Goal: Transaction & Acquisition: Book appointment/travel/reservation

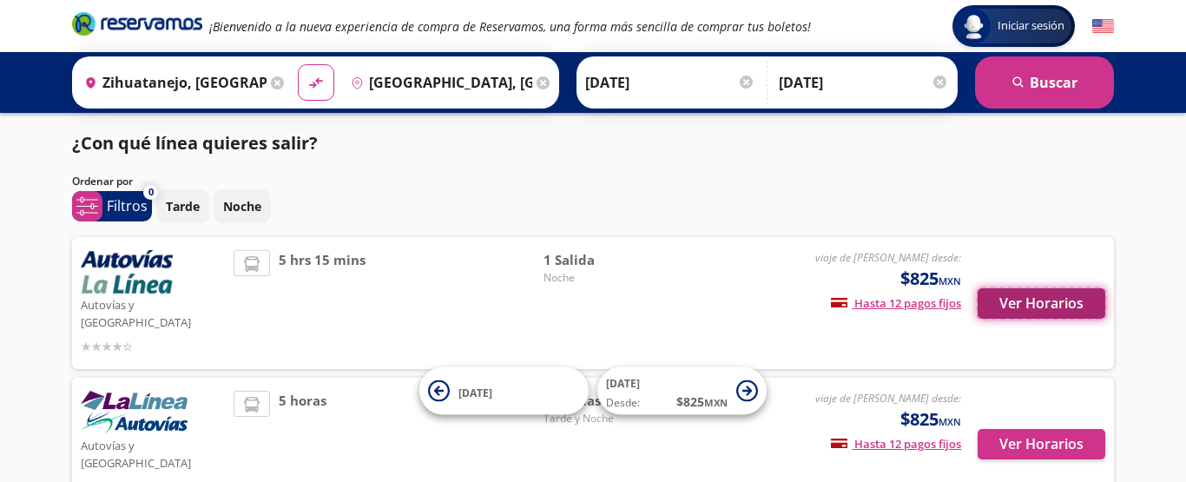
click at [1087, 288] on button "Ver Horarios" at bounding box center [1041, 303] width 128 height 30
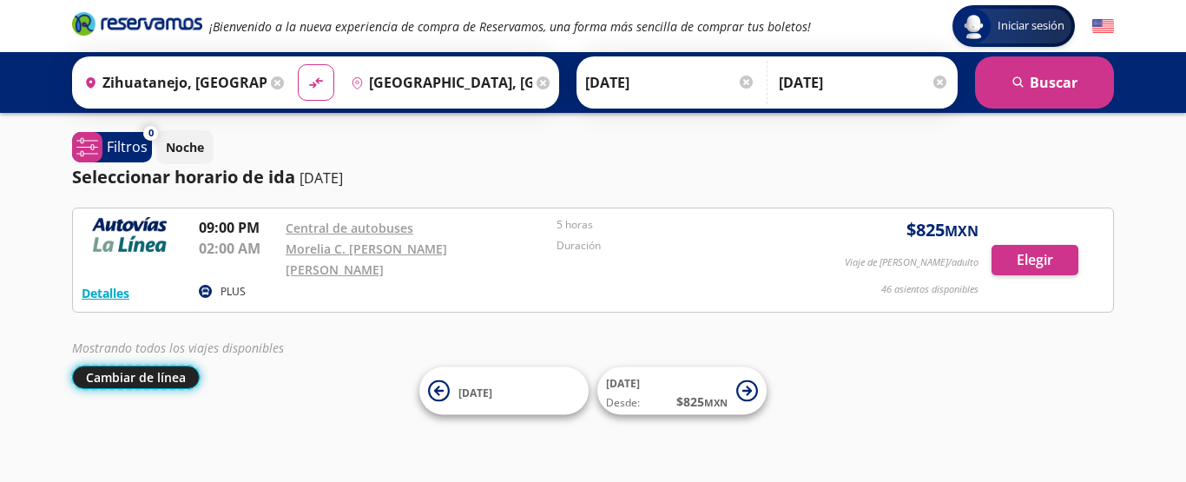
click at [168, 365] on button "Cambiar de línea" at bounding box center [136, 376] width 128 height 23
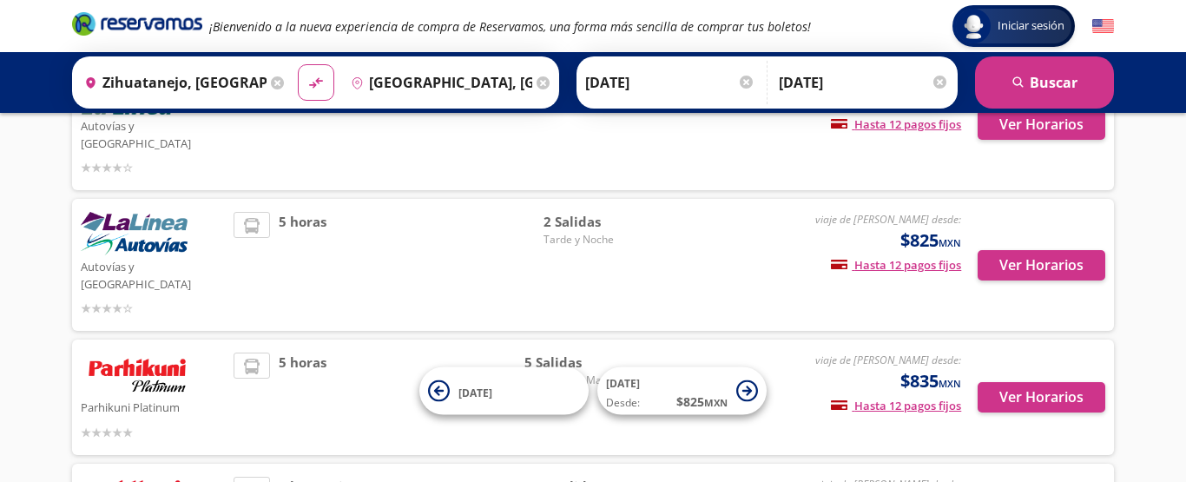
scroll to position [191, 0]
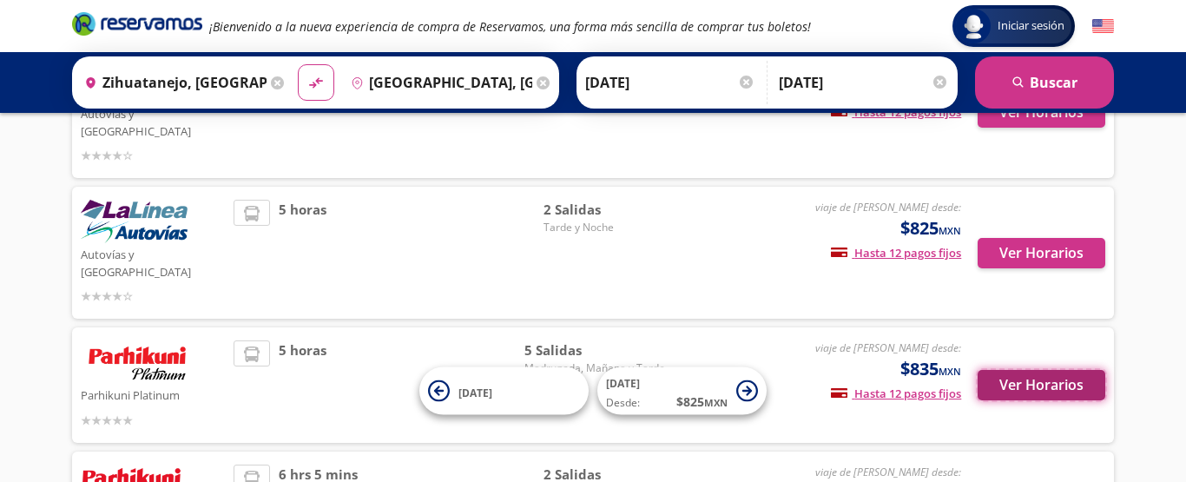
click at [1016, 370] on button "Ver Horarios" at bounding box center [1041, 385] width 128 height 30
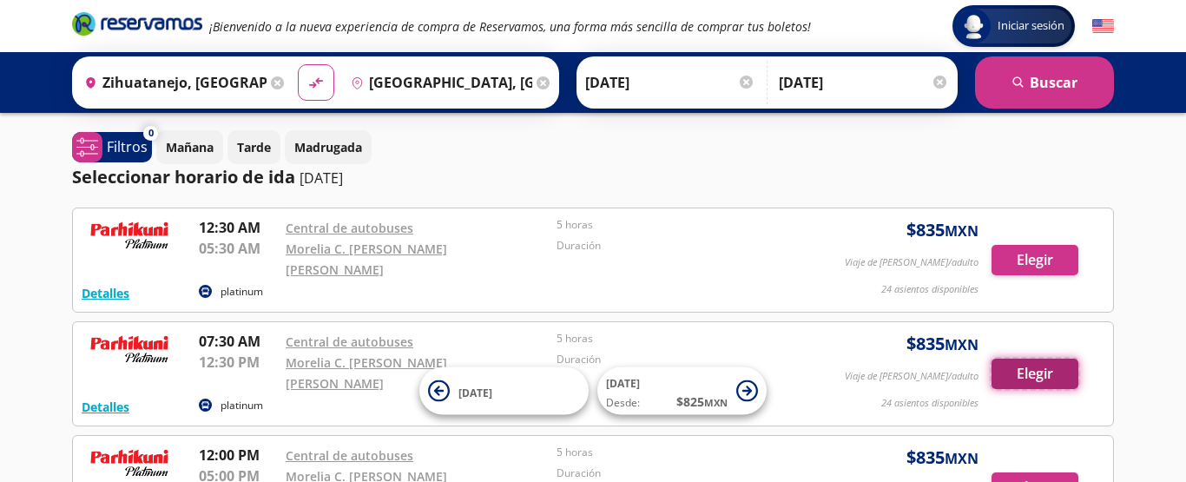
click at [1042, 358] on button "Elegir" at bounding box center [1034, 373] width 87 height 30
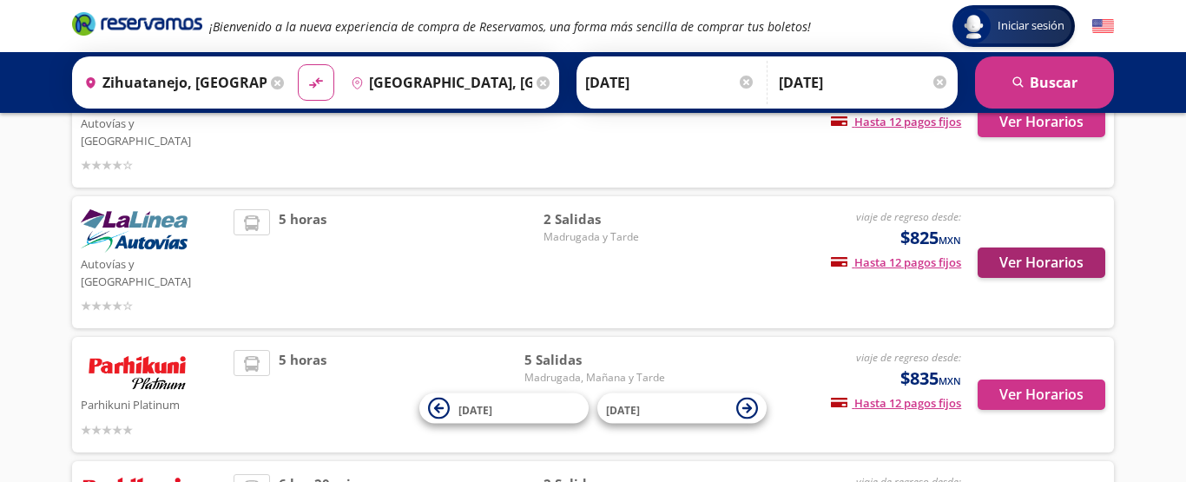
scroll to position [185, 0]
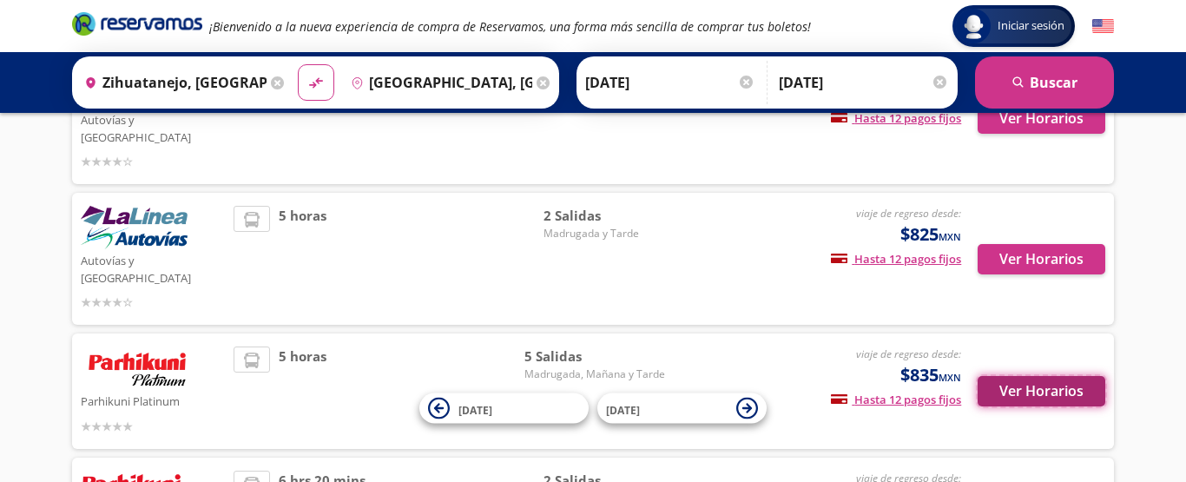
click at [1025, 376] on button "Ver Horarios" at bounding box center [1041, 391] width 128 height 30
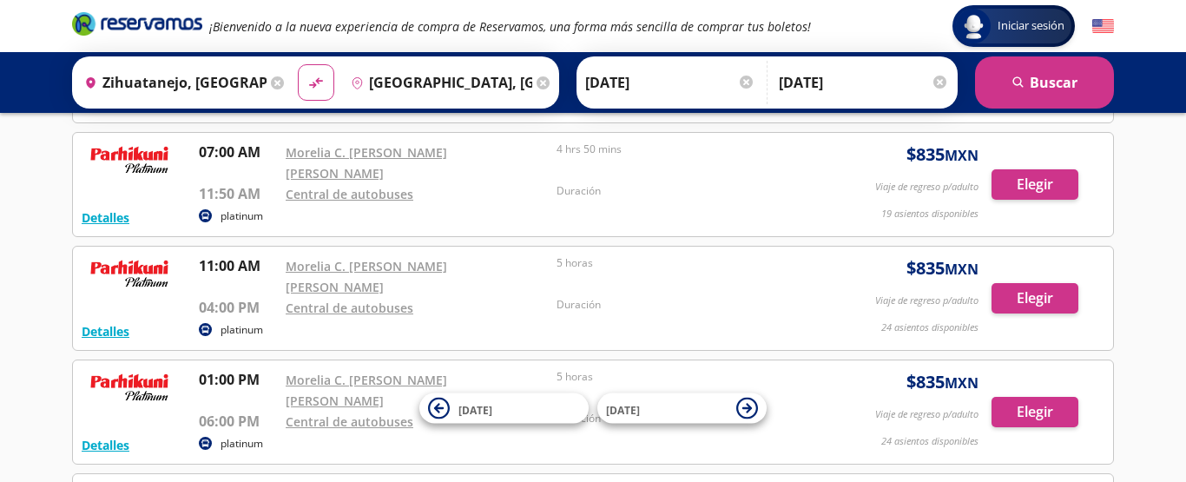
scroll to position [298, 0]
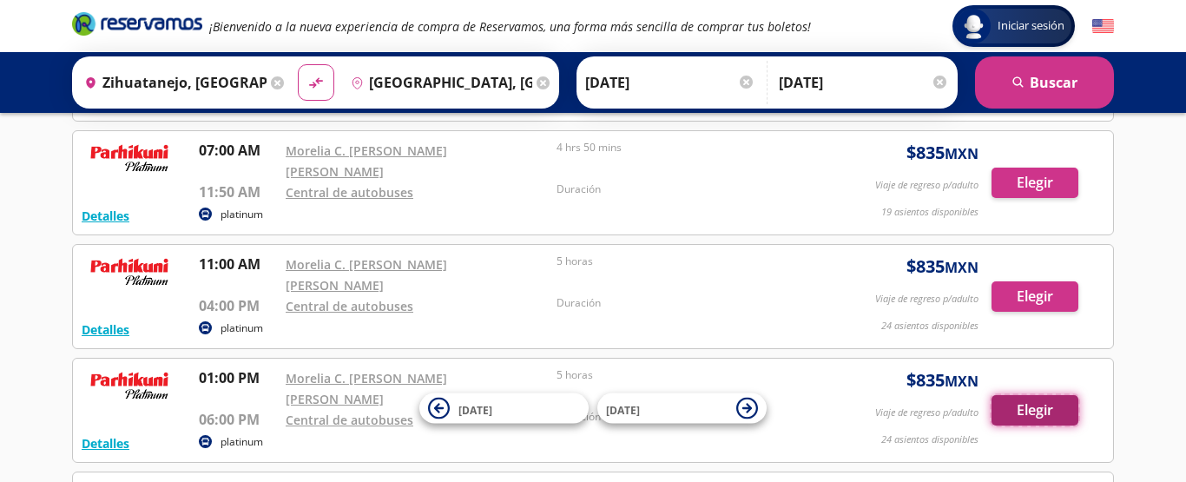
click at [1022, 395] on button "Elegir" at bounding box center [1034, 410] width 87 height 30
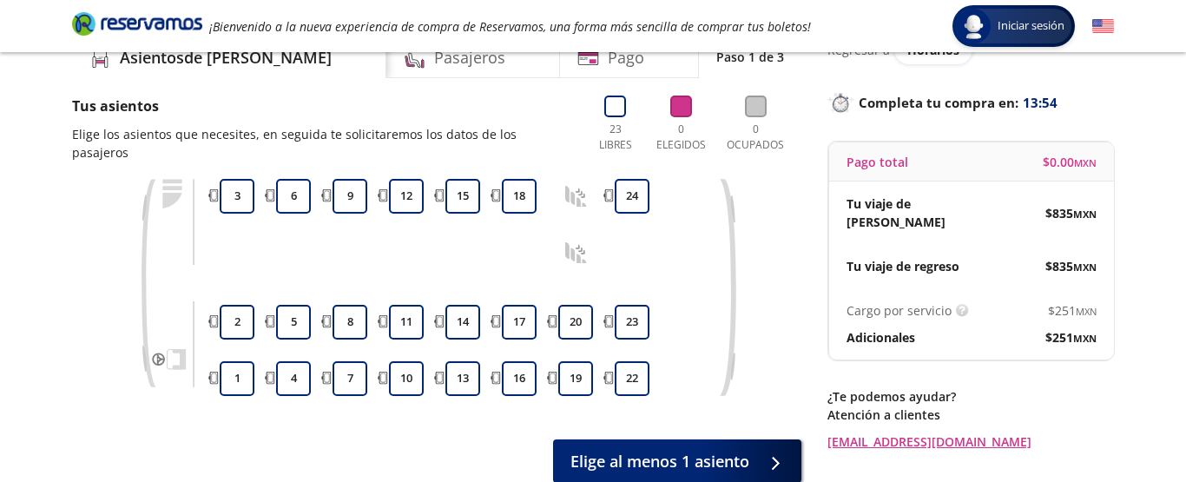
scroll to position [75, 0]
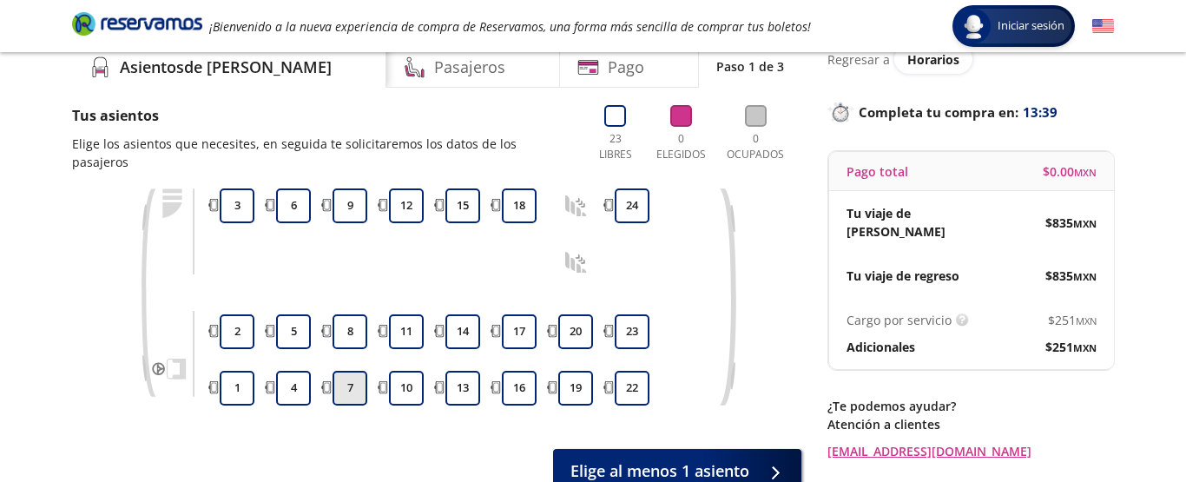
click at [353, 374] on button "7" at bounding box center [349, 388] width 35 height 35
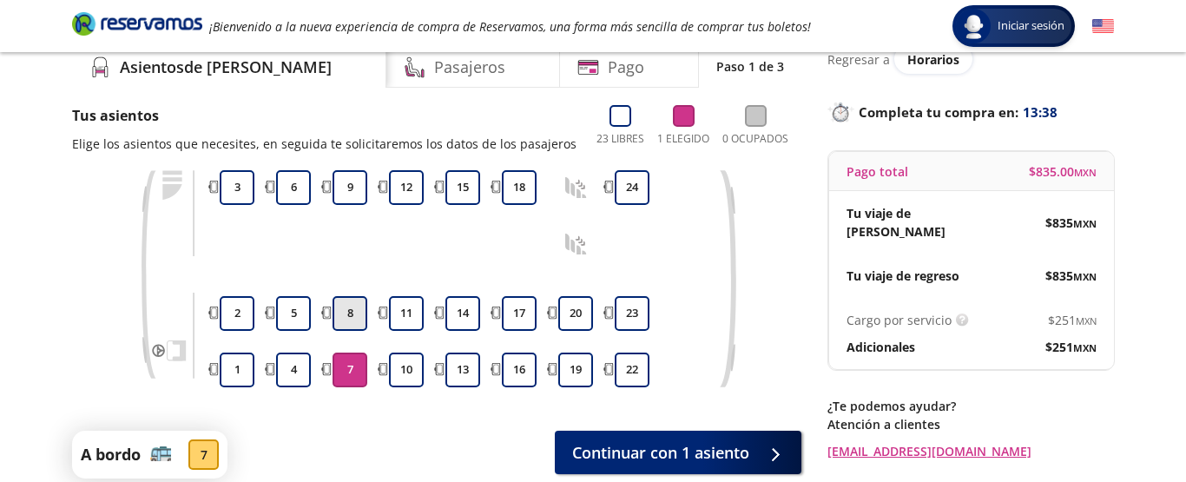
click at [345, 313] on button "8" at bounding box center [349, 313] width 35 height 35
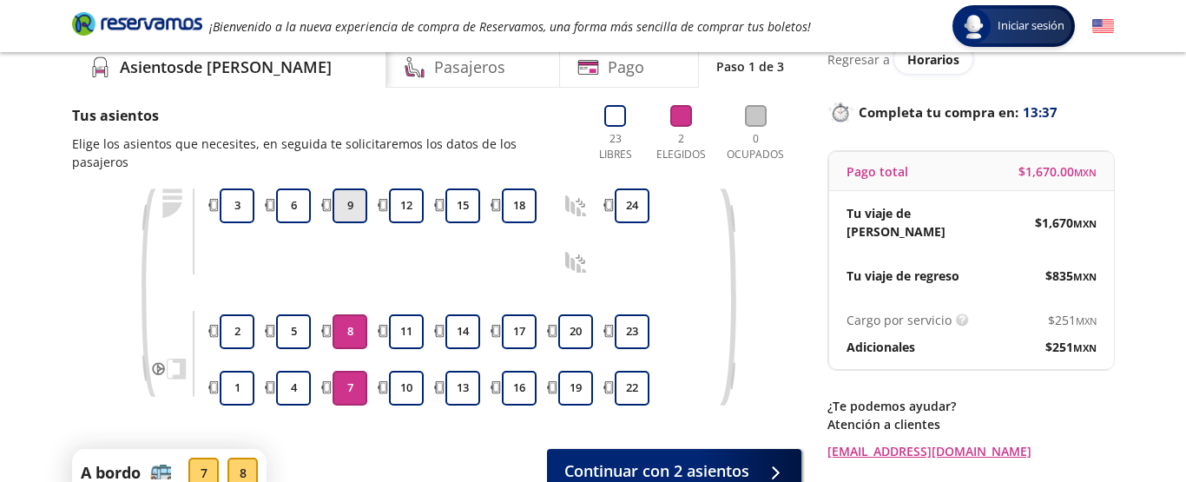
click at [348, 190] on button "9" at bounding box center [349, 205] width 35 height 35
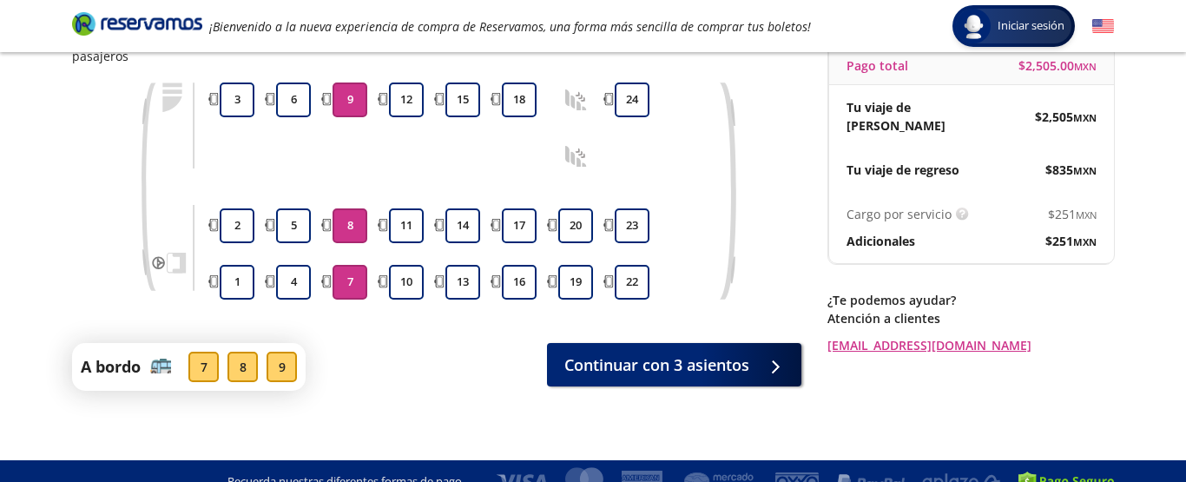
scroll to position [184, 0]
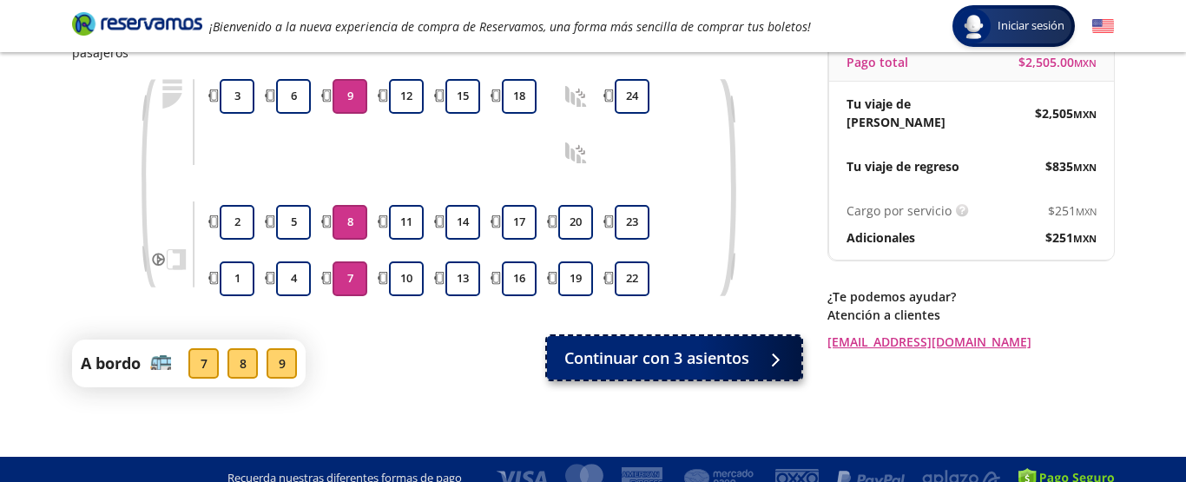
click at [693, 346] on span "Continuar con 3 asientos" at bounding box center [656, 357] width 185 height 23
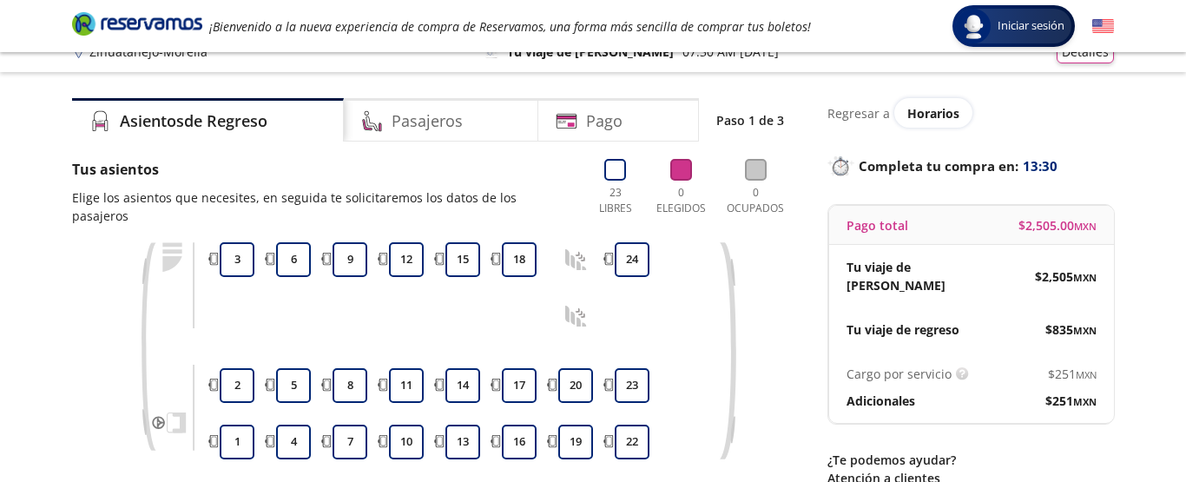
scroll to position [30, 0]
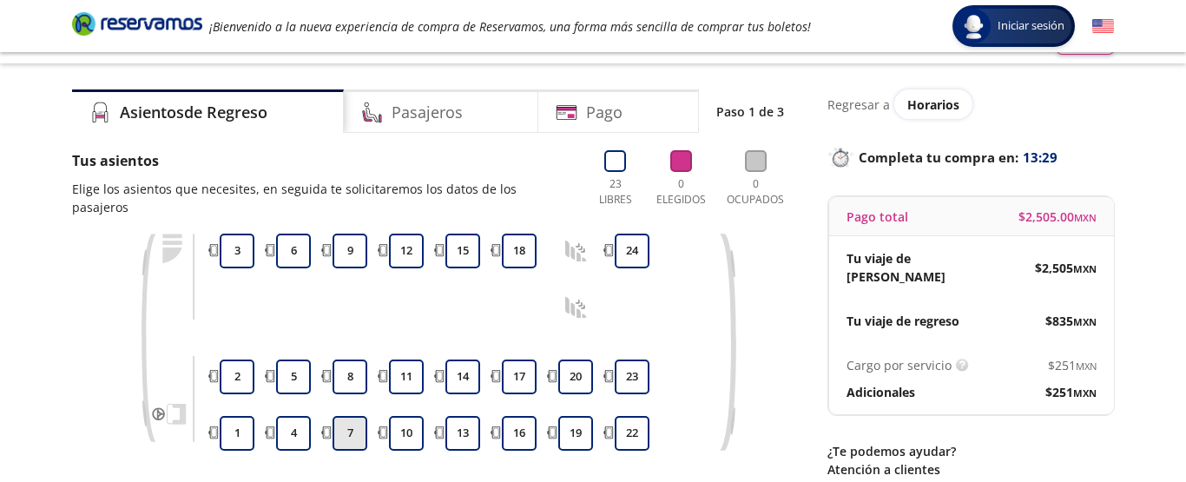
click at [353, 417] on button "7" at bounding box center [349, 433] width 35 height 35
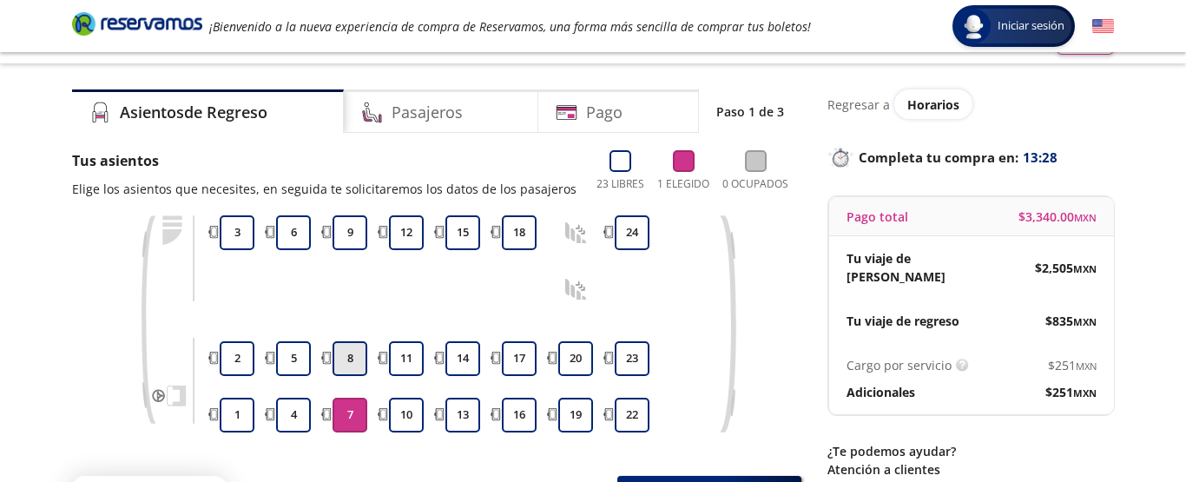
click at [355, 351] on button "8" at bounding box center [349, 358] width 35 height 35
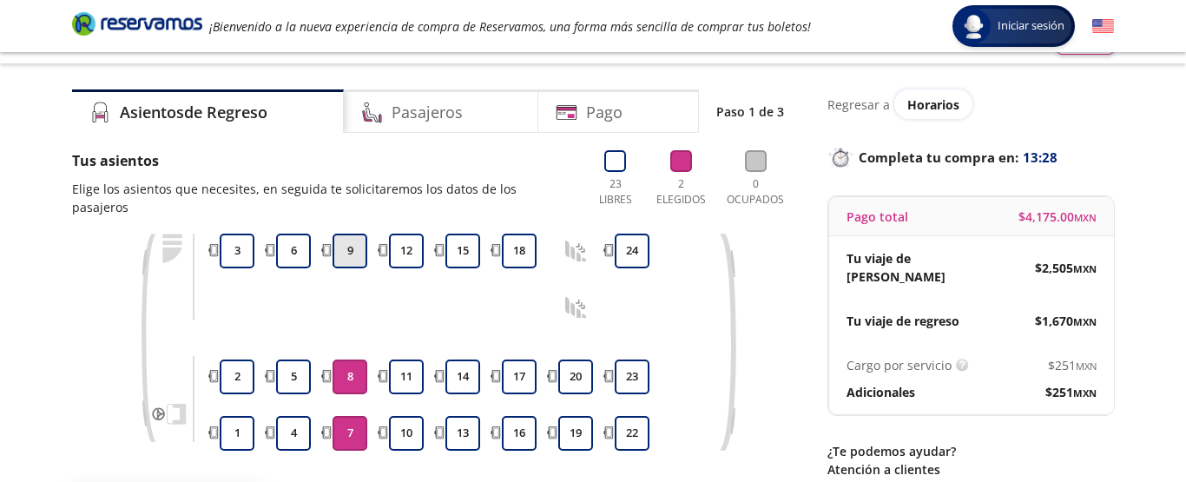
click at [355, 235] on button "9" at bounding box center [349, 250] width 35 height 35
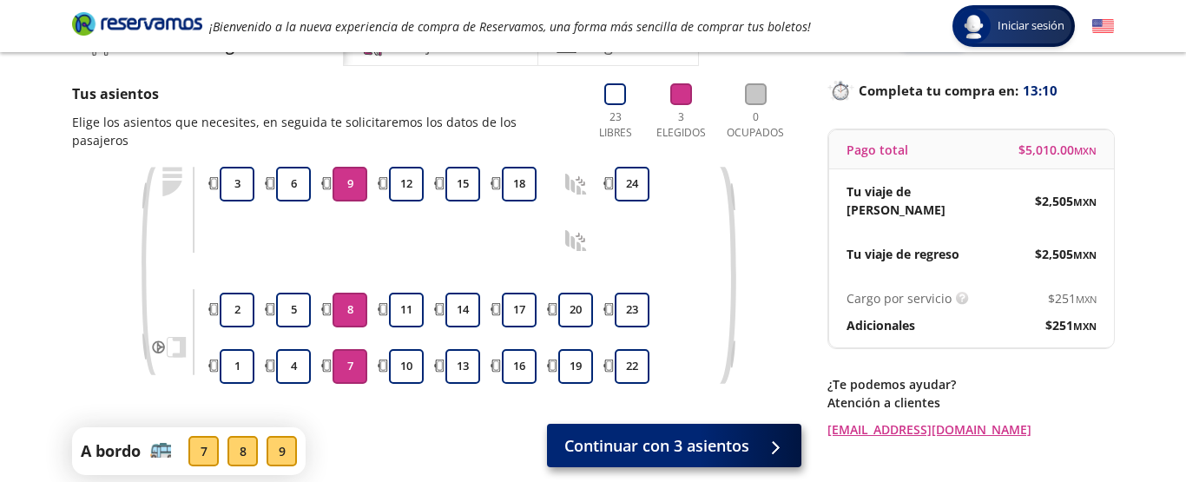
scroll to position [95, 0]
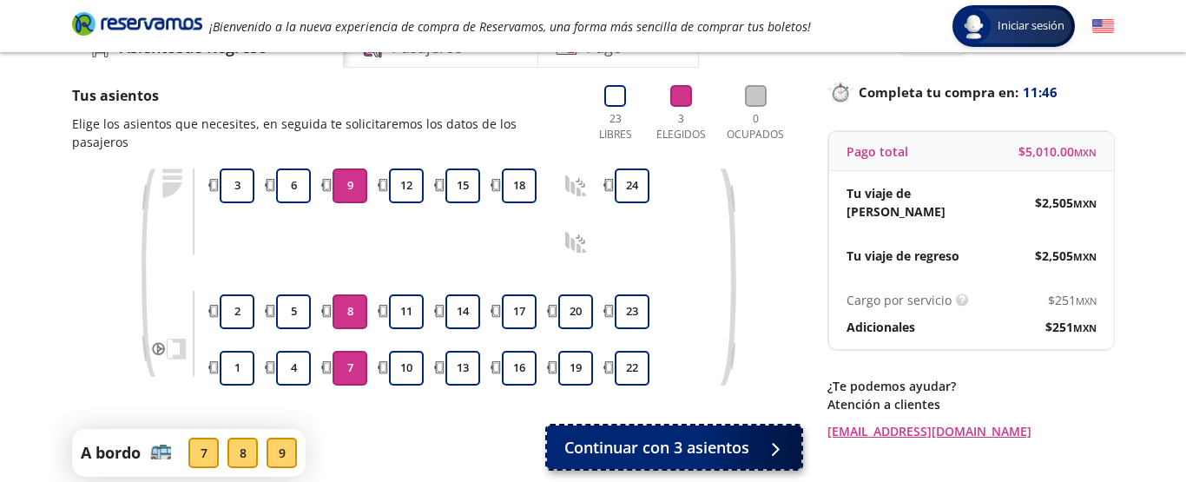
click at [689, 436] on span "Continuar con 3 asientos" at bounding box center [656, 447] width 185 height 23
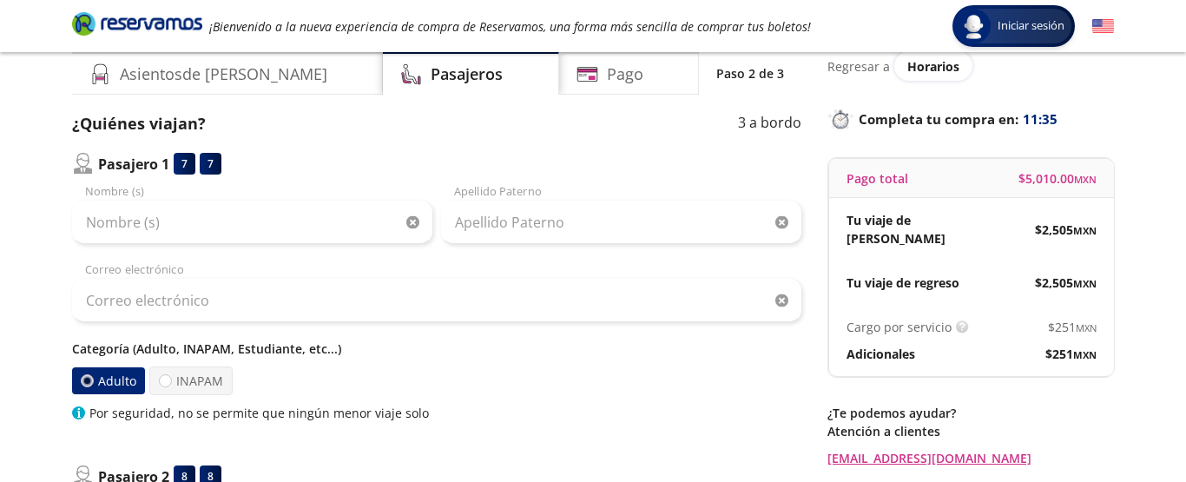
scroll to position [122, 0]
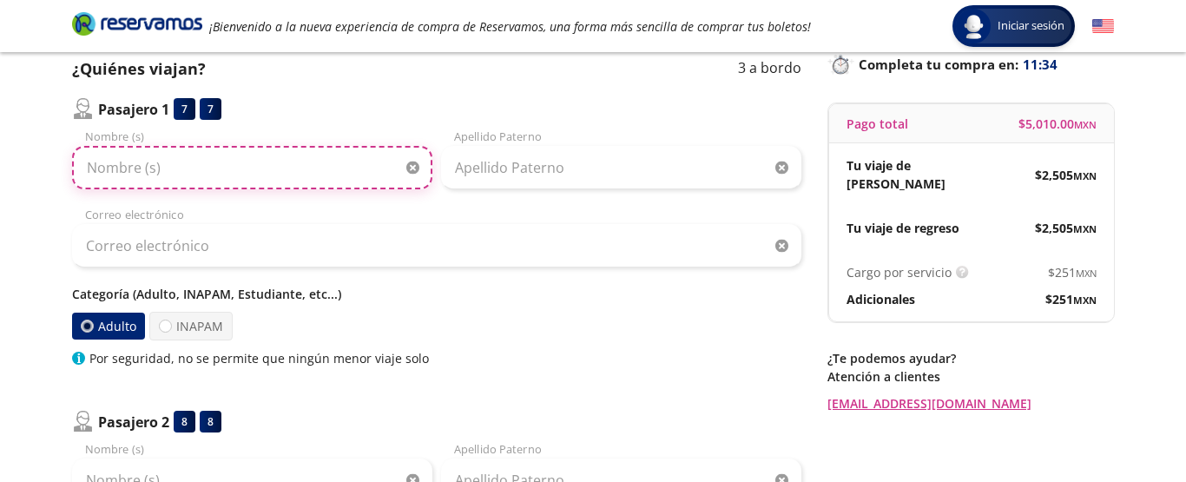
click at [178, 178] on input "Nombre (s)" at bounding box center [252, 167] width 360 height 43
type input "[PERSON_NAME]"
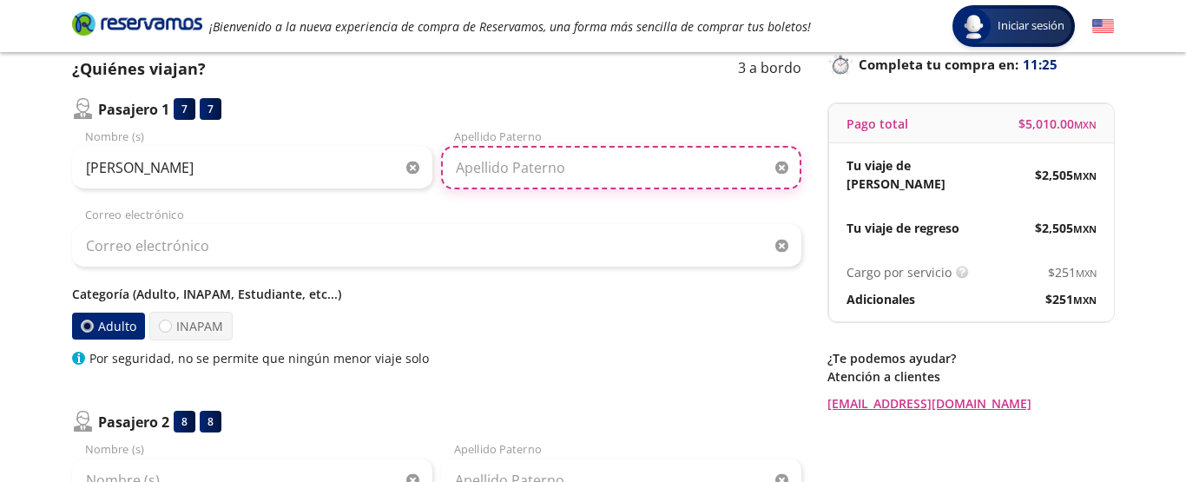
click at [485, 175] on input "Apellido Paterno" at bounding box center [621, 167] width 360 height 43
type input "[PERSON_NAME]"
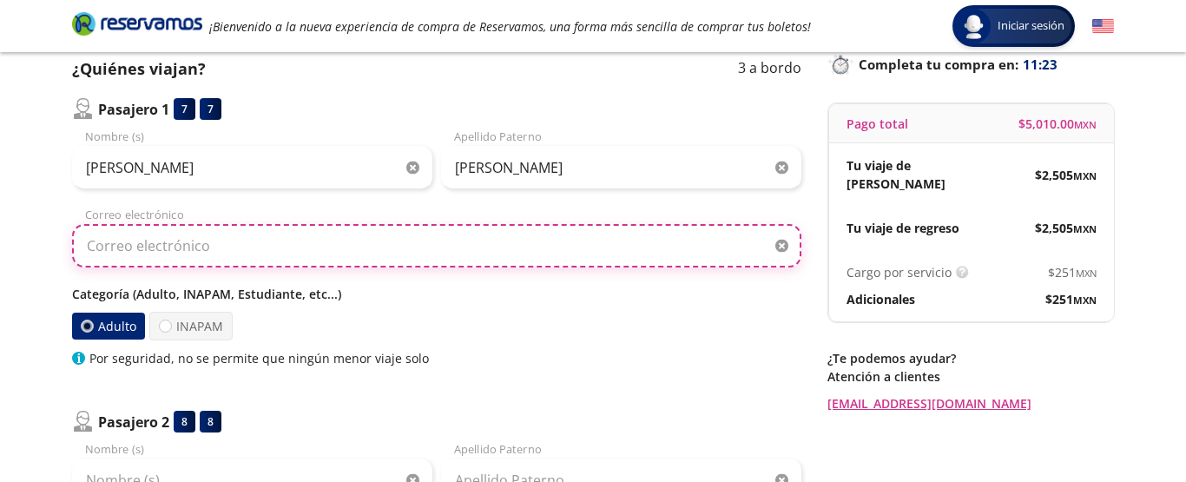
type input "[EMAIL_ADDRESS][DOMAIN_NAME]"
click at [222, 254] on input "[EMAIL_ADDRESS][DOMAIN_NAME]" at bounding box center [436, 245] width 729 height 43
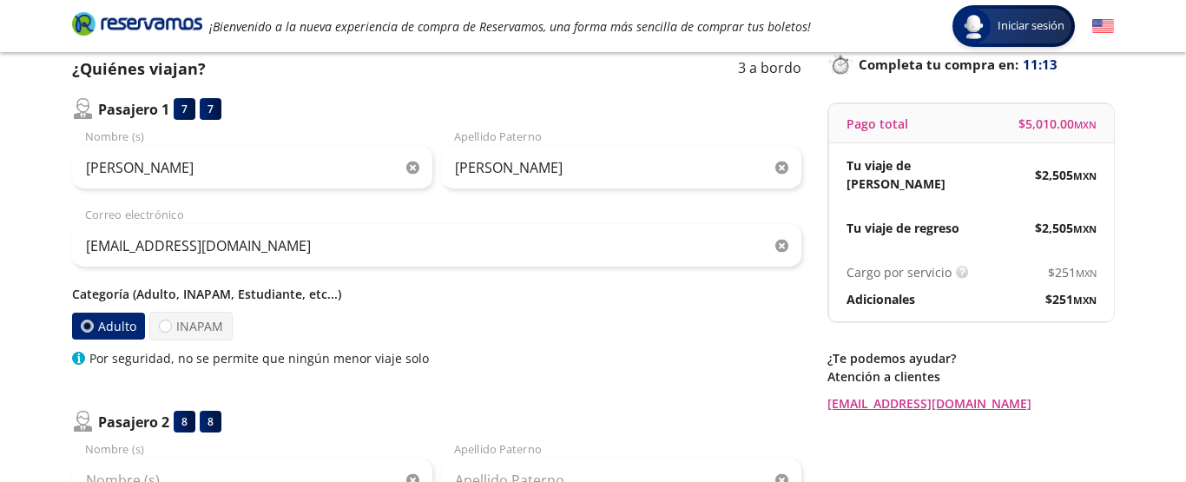
click at [112, 326] on label "Adulto" at bounding box center [108, 325] width 73 height 27
click at [93, 326] on input "Adulto" at bounding box center [87, 325] width 11 height 11
click at [112, 326] on label "Adulto" at bounding box center [108, 325] width 73 height 27
click at [93, 326] on input "Adulto" at bounding box center [87, 325] width 11 height 11
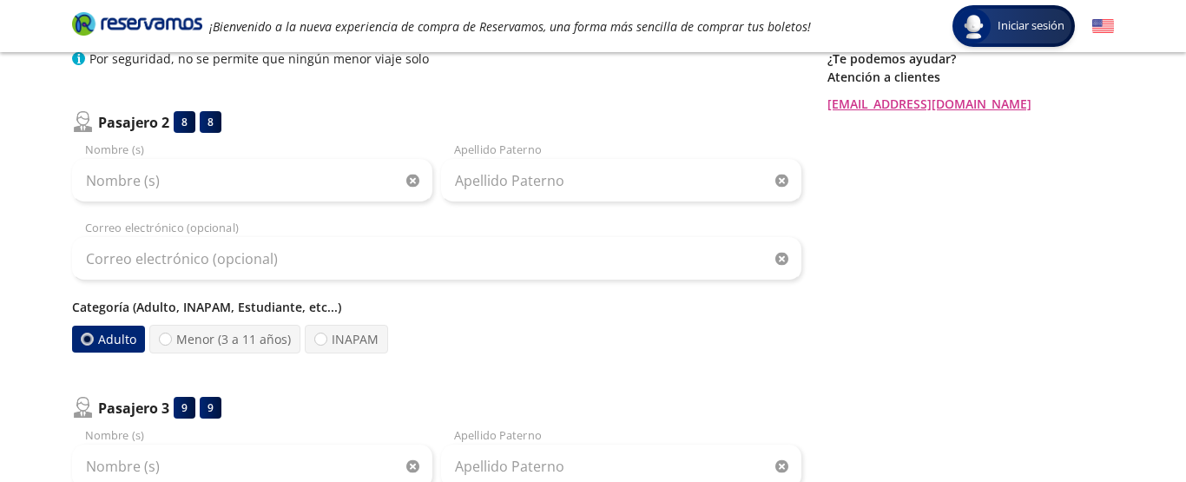
scroll to position [424, 0]
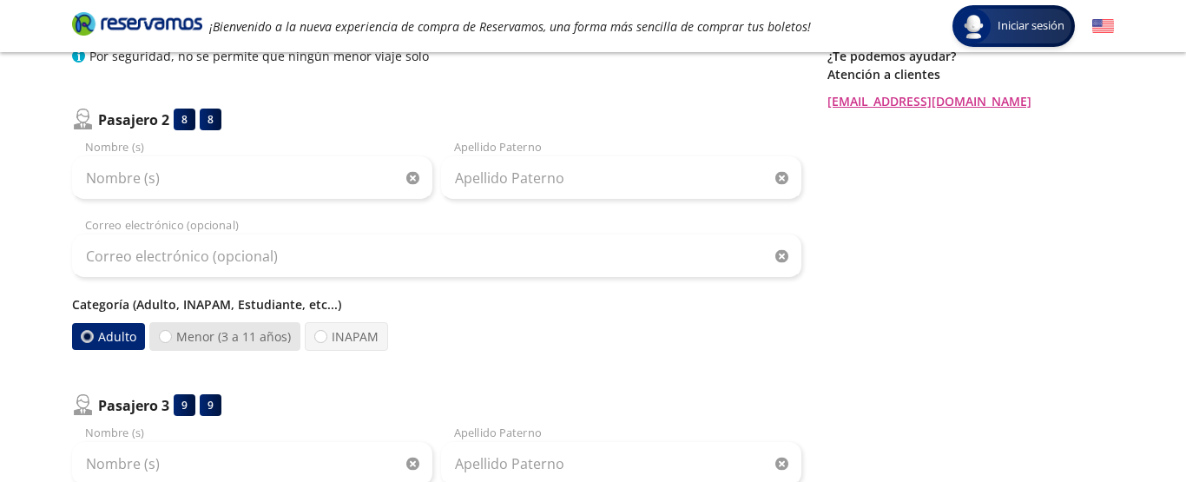
click at [246, 337] on label "Menor (3 a 11 años)" at bounding box center [224, 336] width 151 height 29
click at [171, 337] on input "Menor (3 a 11 años)" at bounding box center [165, 336] width 11 height 11
radio input "true"
radio input "false"
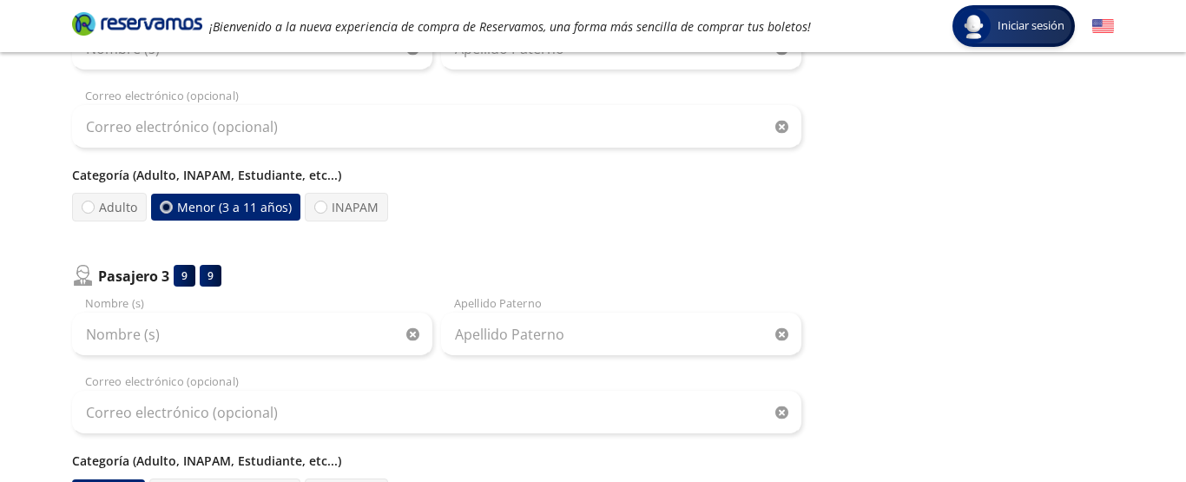
scroll to position [555, 0]
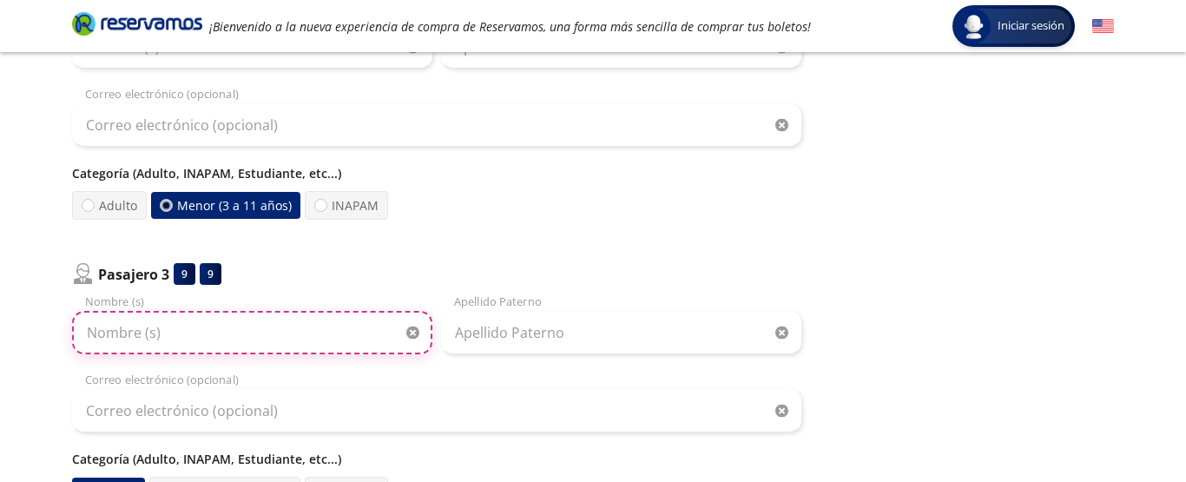
click at [206, 334] on input "Nombre (s)" at bounding box center [252, 332] width 360 height 43
type input "m"
type input "[PERSON_NAME]"
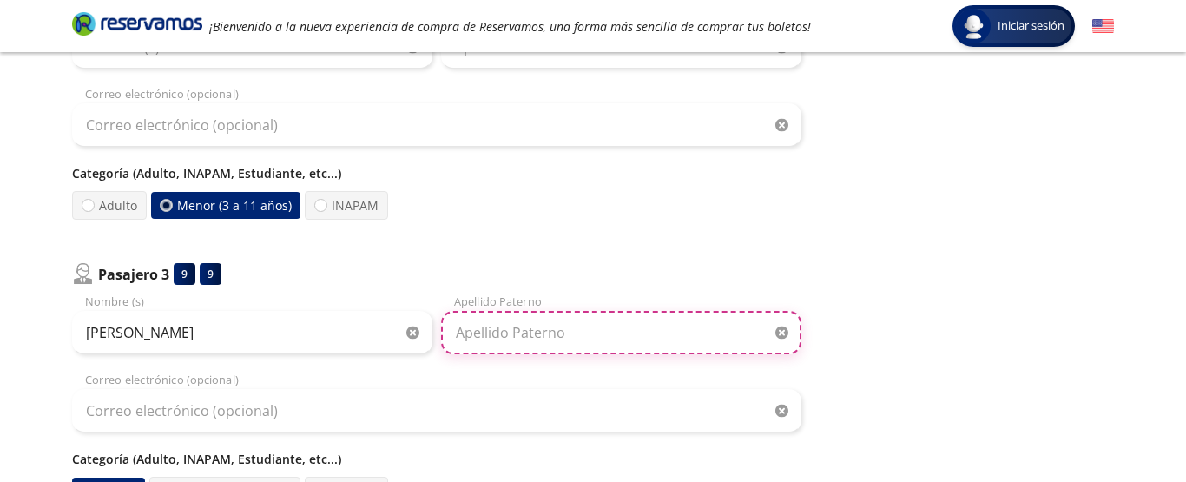
click at [478, 334] on input "Apellido Paterno" at bounding box center [621, 332] width 360 height 43
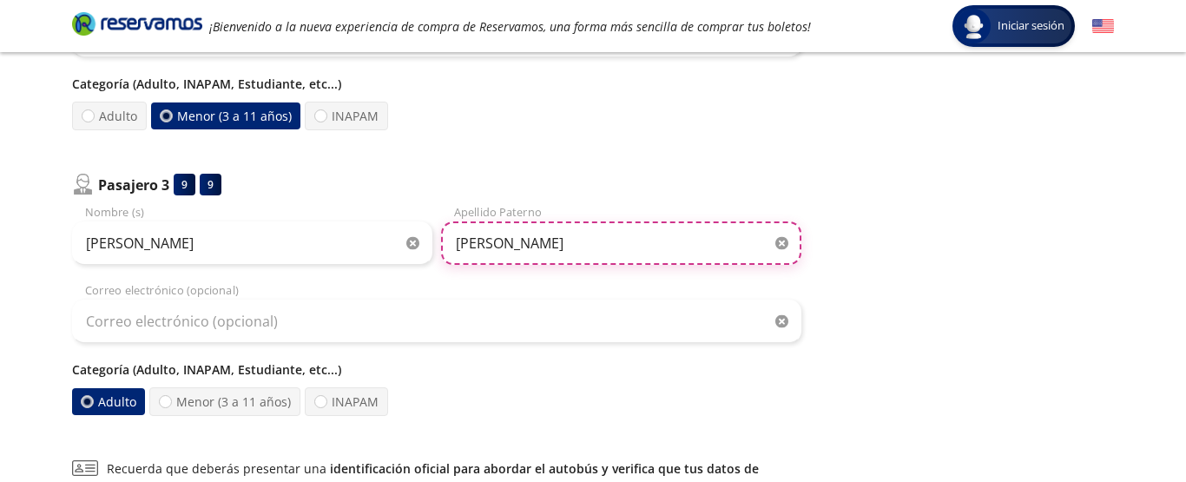
scroll to position [661, 0]
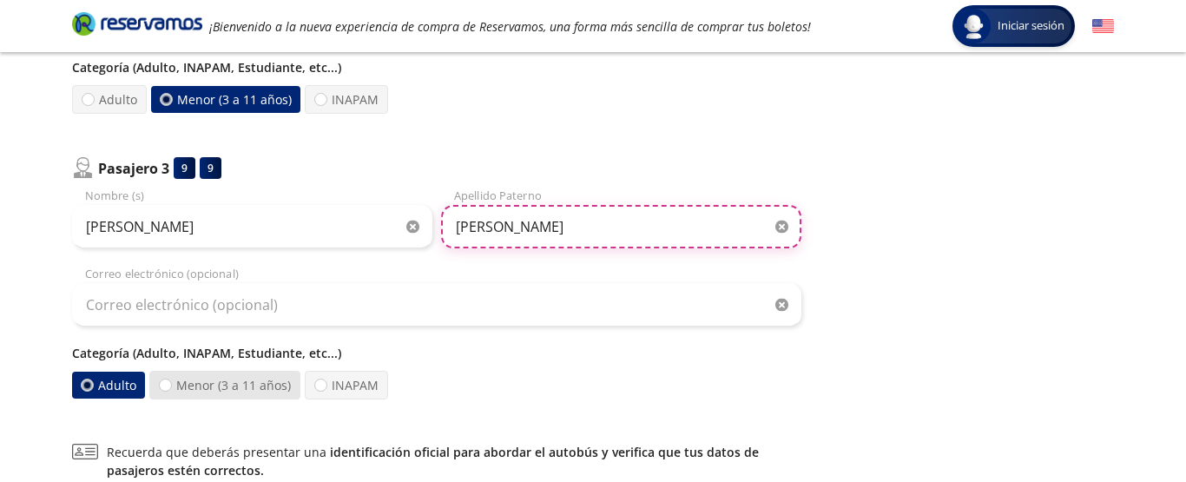
type input "[PERSON_NAME]"
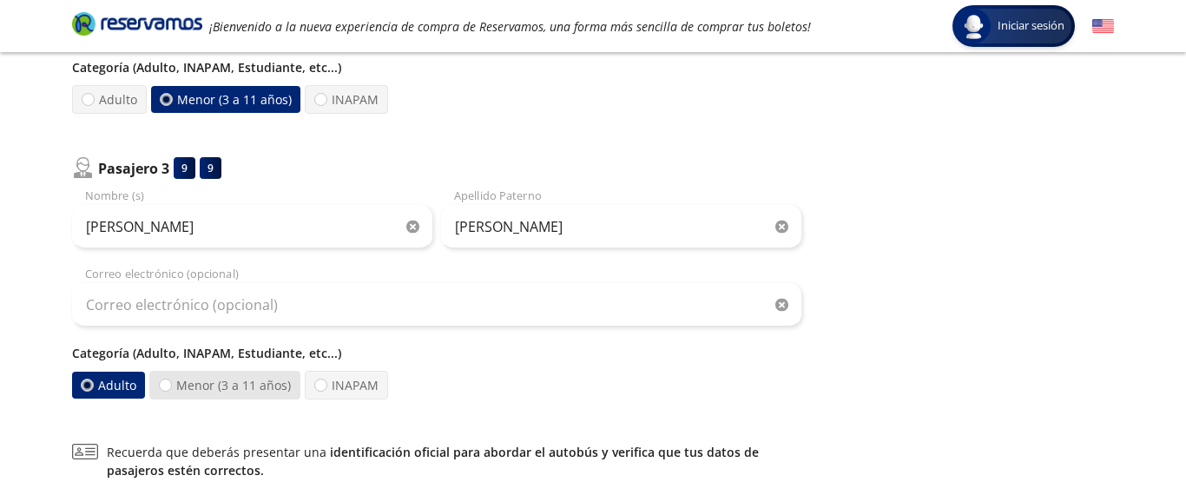
click at [228, 389] on label "Menor (3 a 11 años)" at bounding box center [224, 385] width 151 height 29
click at [171, 389] on input "Menor (3 a 11 años)" at bounding box center [165, 384] width 11 height 11
radio input "true"
radio input "false"
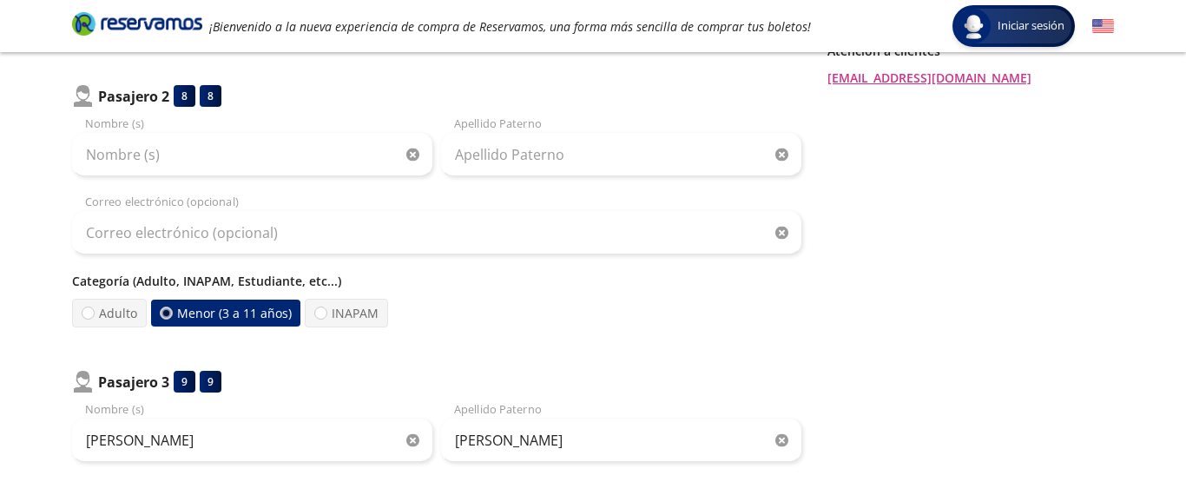
scroll to position [443, 0]
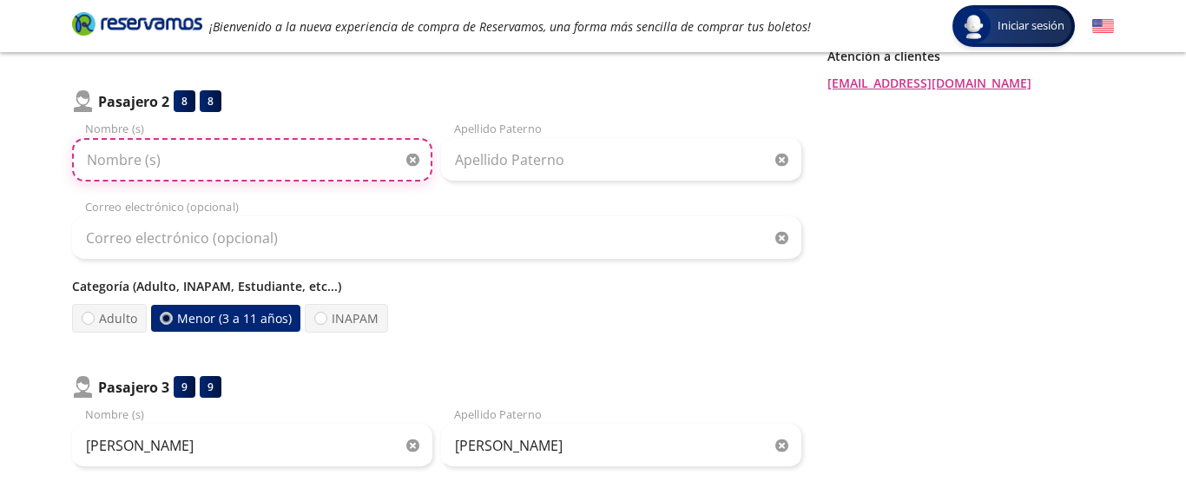
click at [247, 173] on input "Nombre (s)" at bounding box center [252, 159] width 360 height 43
type input "[PERSON_NAME]"
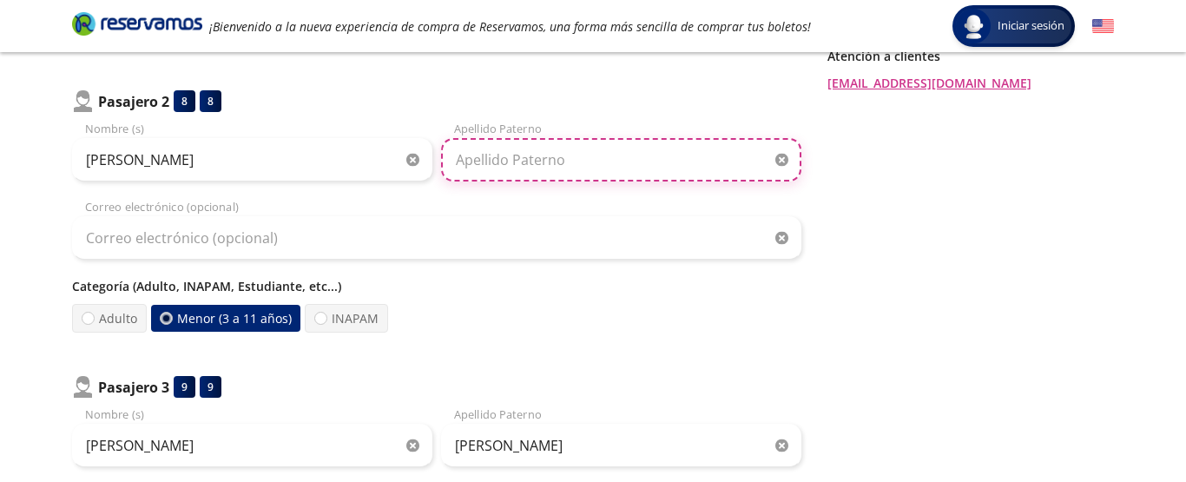
click at [538, 163] on input "Apellido Paterno" at bounding box center [621, 159] width 360 height 43
type input "[PERSON_NAME]"
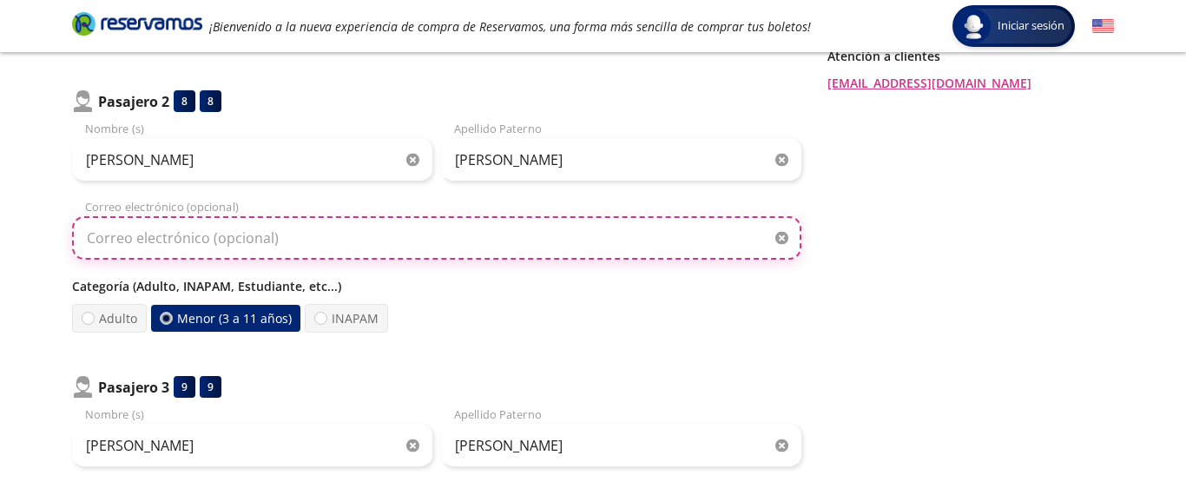
click at [572, 222] on input "Correo electrónico (opcional)" at bounding box center [436, 237] width 729 height 43
type input "[EMAIL_ADDRESS][DOMAIN_NAME]"
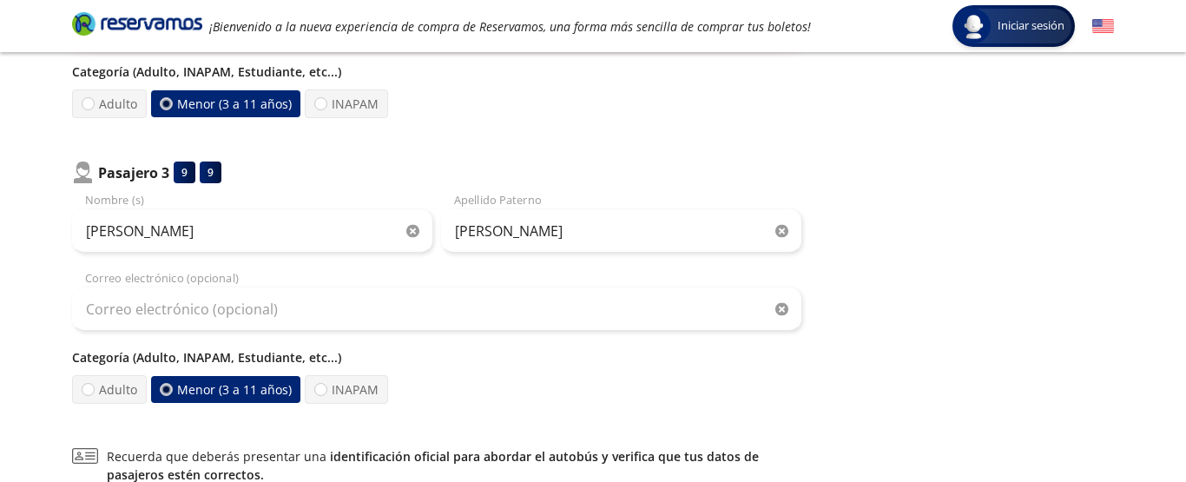
scroll to position [894, 0]
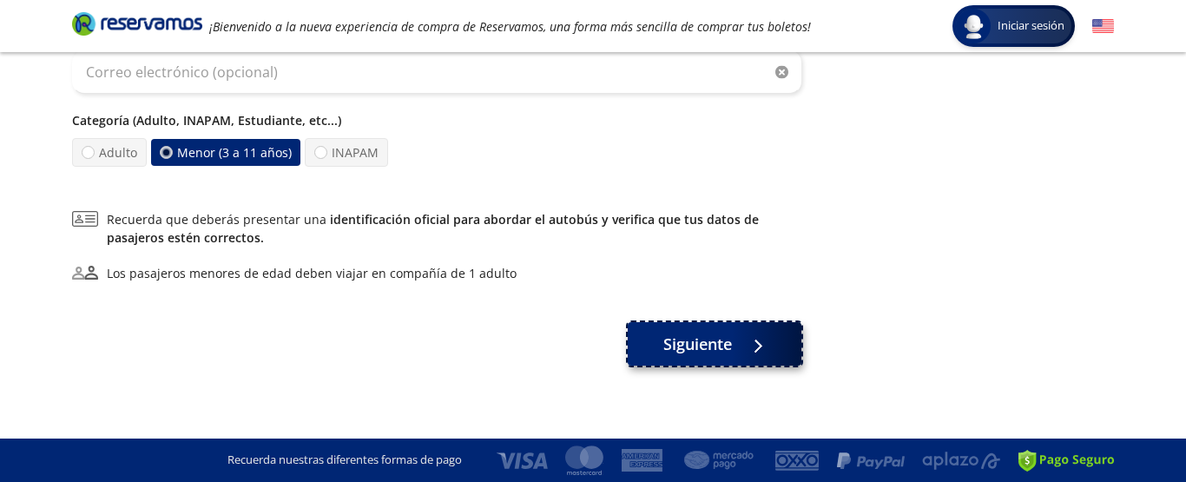
click at [723, 347] on span "Siguiente" at bounding box center [697, 343] width 69 height 23
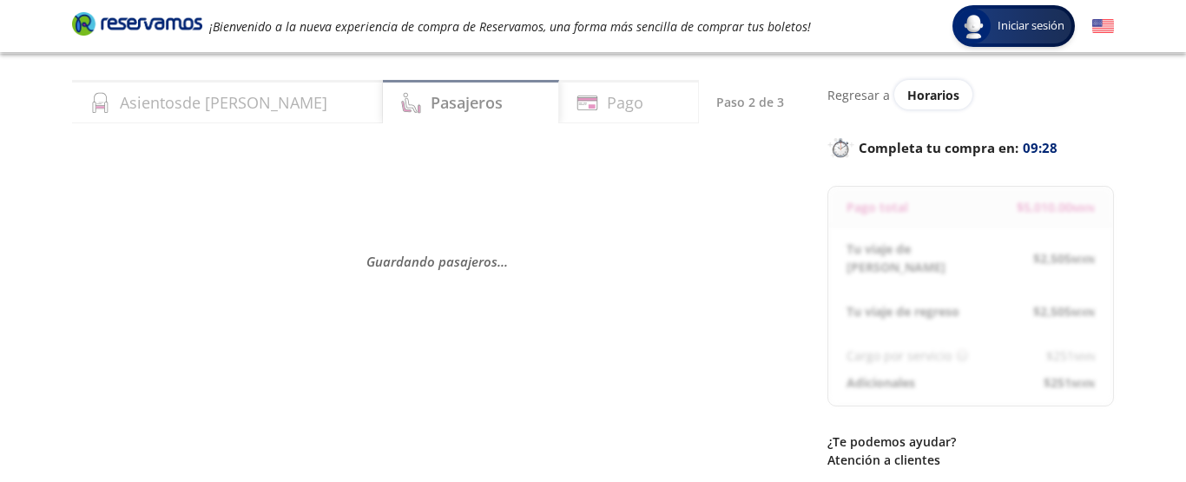
scroll to position [0, 0]
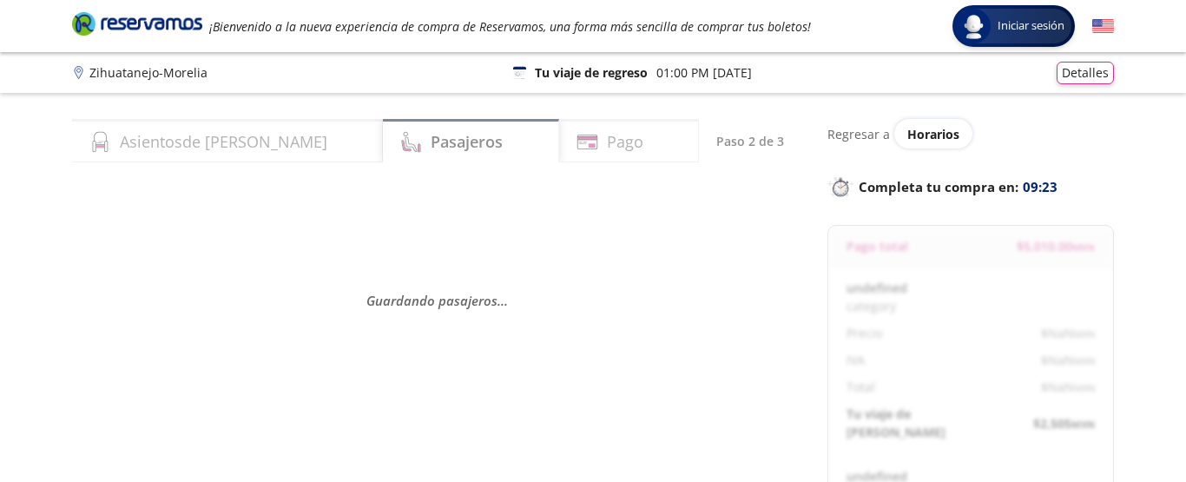
select select "MX"
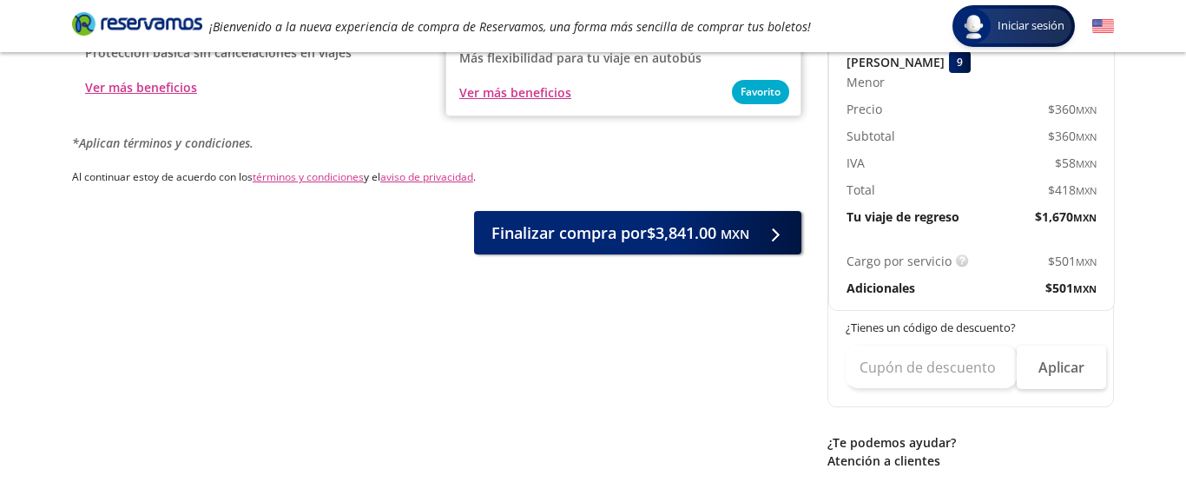
scroll to position [1064, 0]
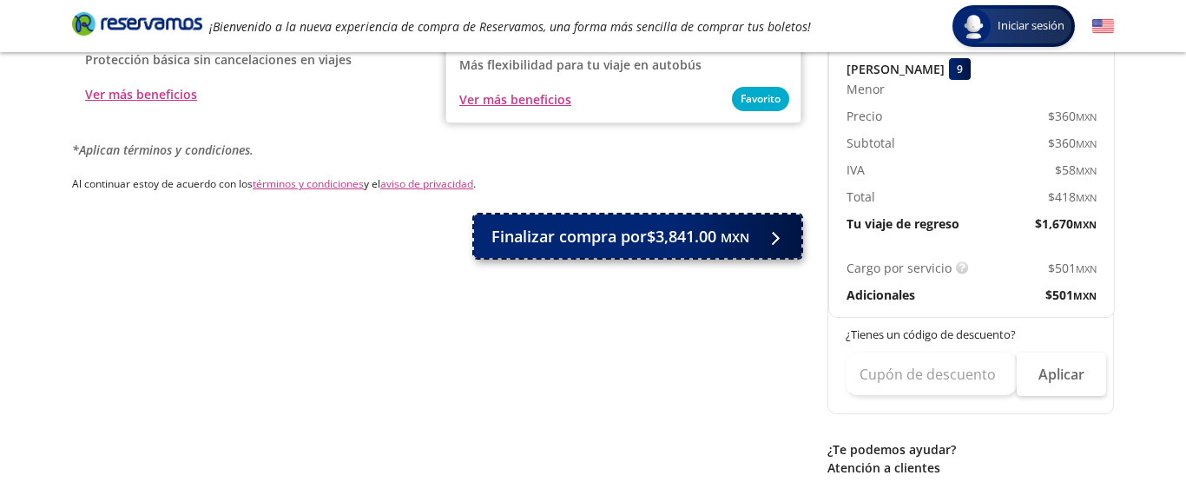
click at [708, 230] on span "Finalizar compra por $3,841.00 MXN" at bounding box center [620, 236] width 258 height 23
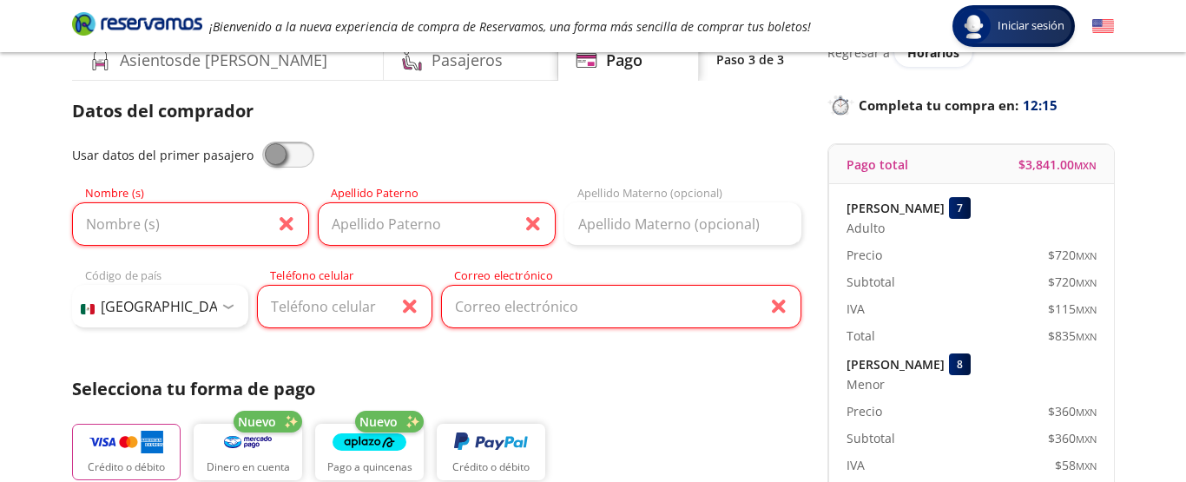
scroll to position [0, 0]
